Goal: Book appointment/travel/reservation

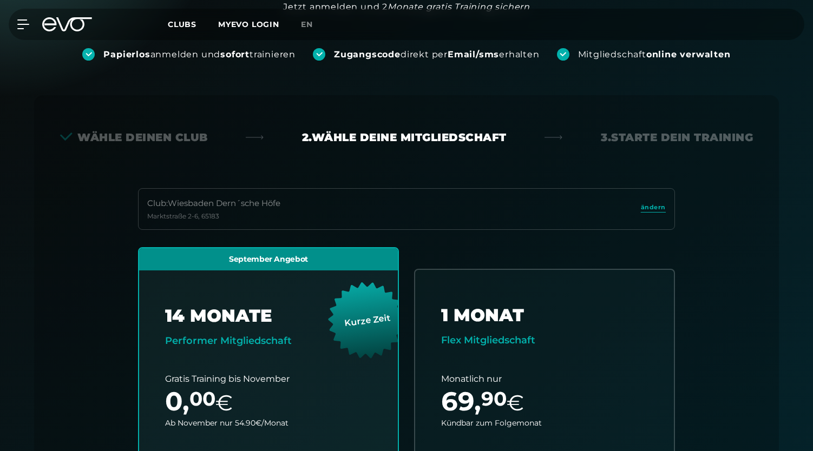
scroll to position [239, 0]
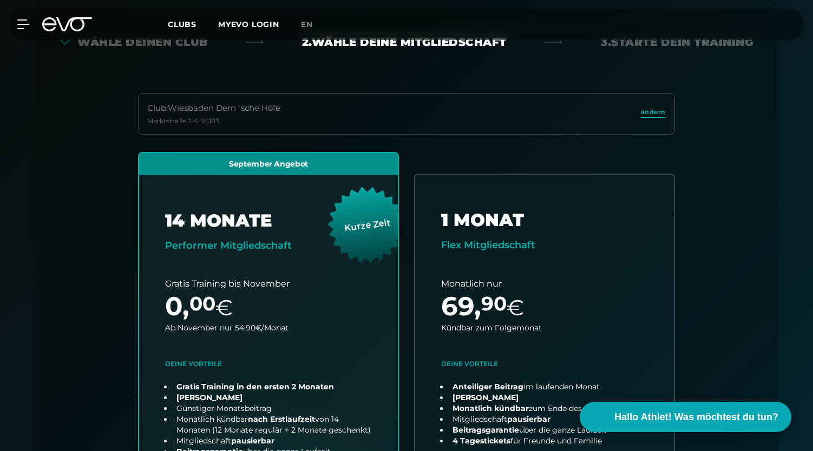
click at [657, 108] on span "ändern" at bounding box center [653, 112] width 25 height 9
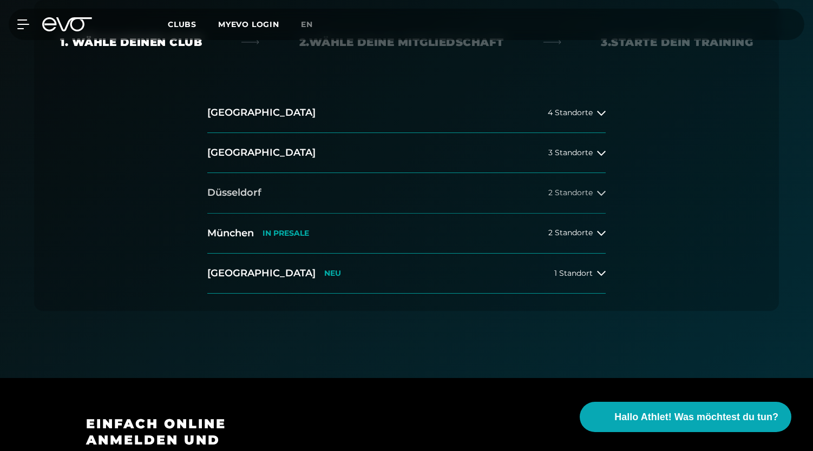
click at [588, 196] on span "2 Standorte" at bounding box center [570, 193] width 44 height 8
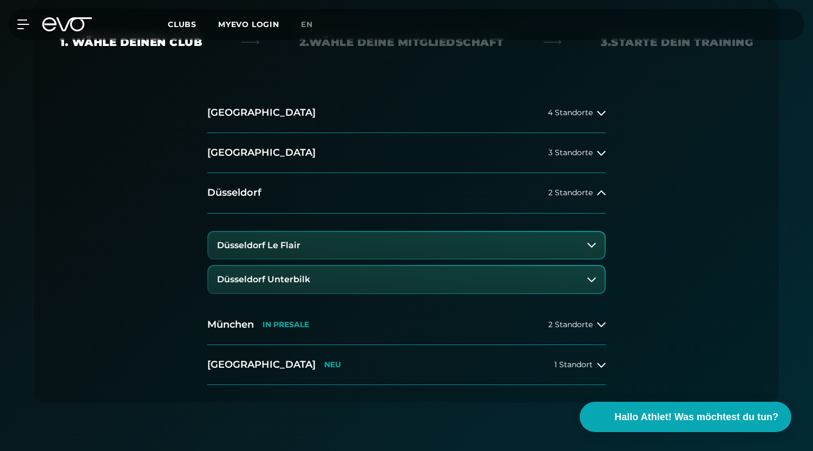
click at [589, 249] on button "Düsseldorf Le Flair" at bounding box center [406, 245] width 396 height 27
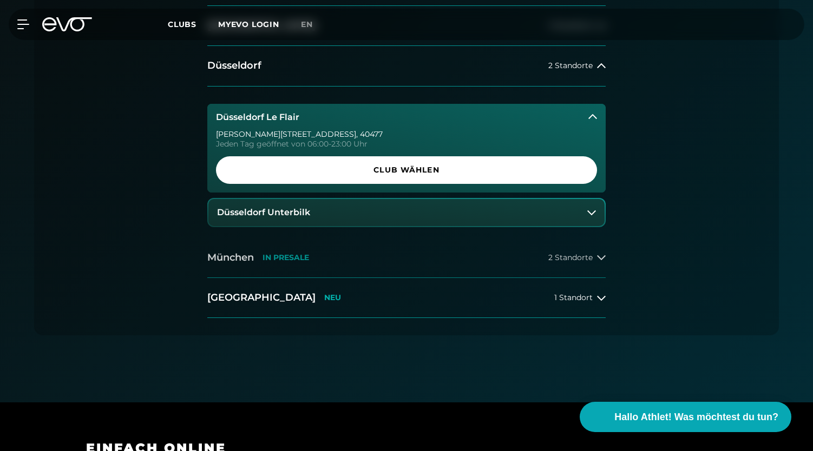
scroll to position [173, 0]
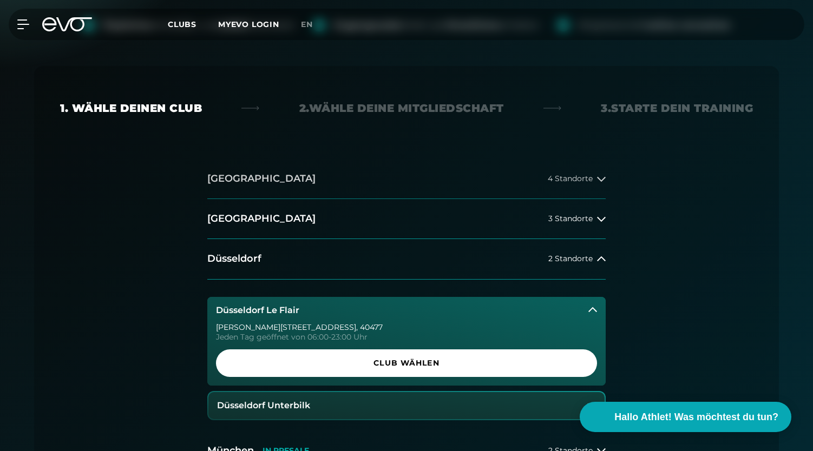
click at [336, 188] on button "[GEOGRAPHIC_DATA] 4 Standorte" at bounding box center [406, 179] width 398 height 40
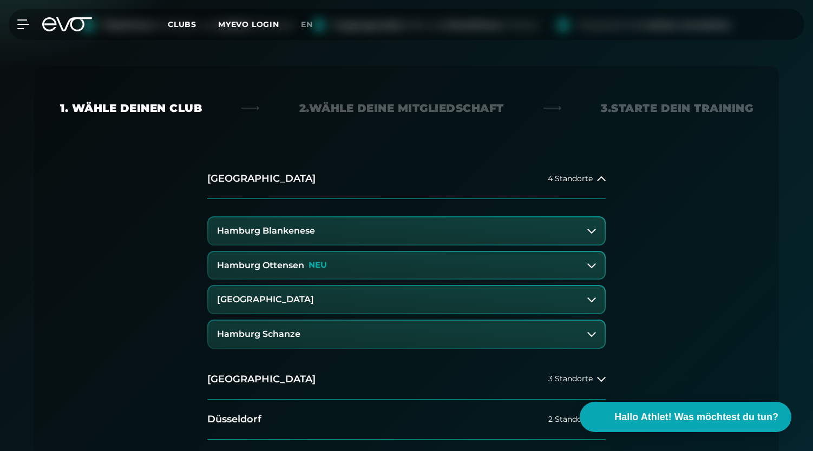
click at [340, 298] on button "[GEOGRAPHIC_DATA]" at bounding box center [406, 299] width 396 height 27
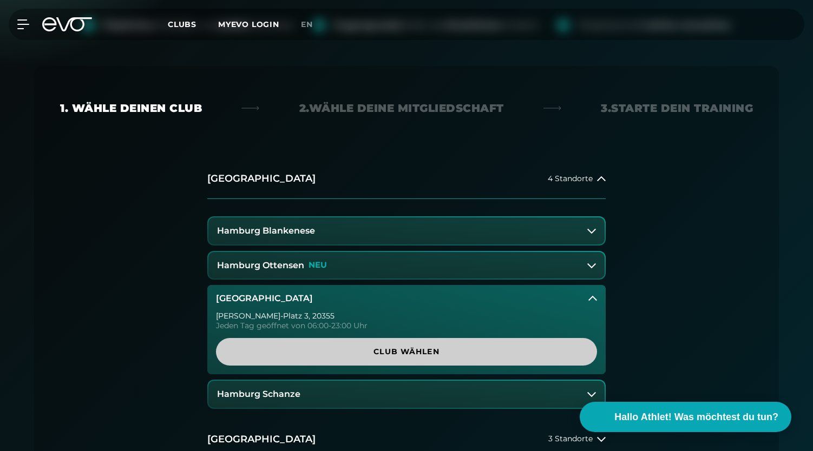
click at [343, 345] on span "Club wählen" at bounding box center [406, 352] width 381 height 28
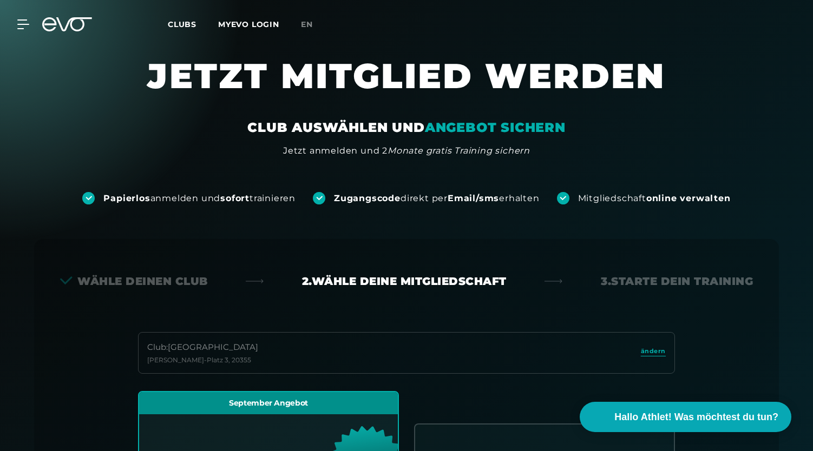
click at [75, 30] on icon at bounding box center [74, 24] width 36 height 14
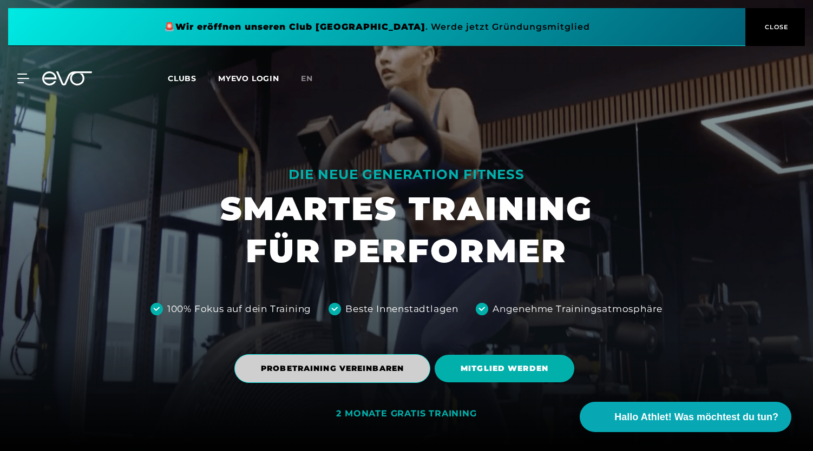
click at [336, 370] on span "PROBETRAINING VEREINBAREN" at bounding box center [332, 368] width 143 height 11
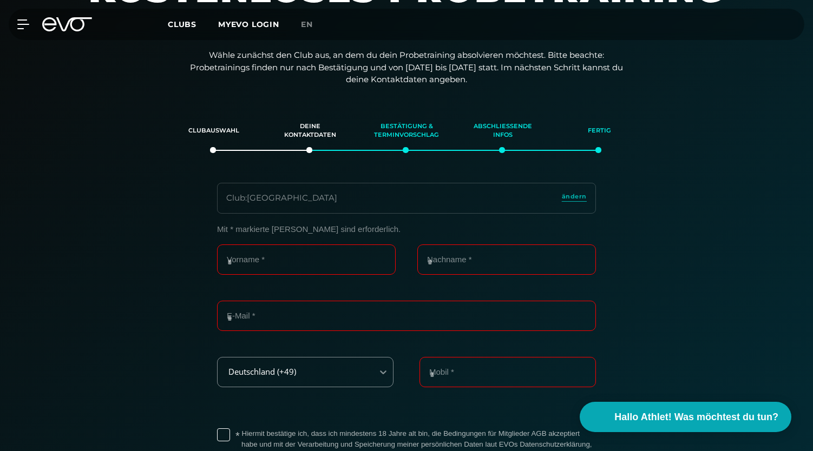
scroll to position [124, 0]
